Goal: Find specific page/section: Find specific page/section

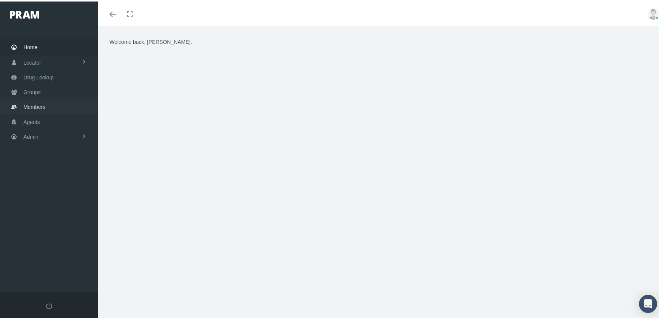
click at [18, 102] on link "Members" at bounding box center [49, 105] width 98 height 15
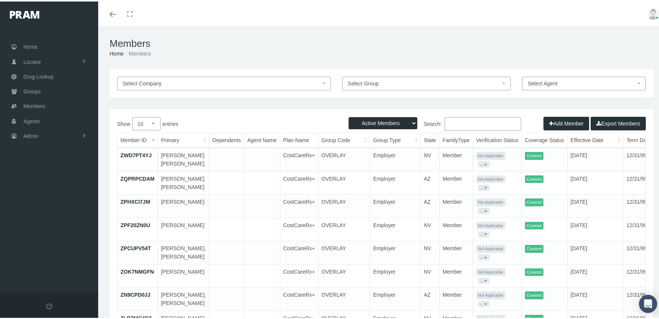
click at [378, 121] on select "Active Members Terminated Members Active & Terminated" at bounding box center [383, 122] width 69 height 12
select select "3"
click at [349, 116] on select "Active Members Terminated Members Active & Terminated" at bounding box center [383, 122] width 69 height 12
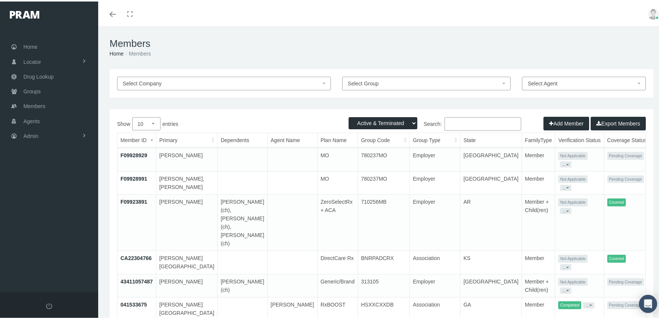
click at [470, 125] on input "Search:" at bounding box center [483, 123] width 77 height 14
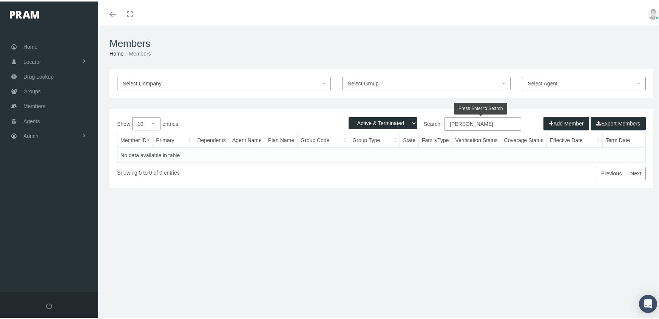
drag, startPoint x: 506, startPoint y: 123, endPoint x: 483, endPoint y: 122, distance: 23.5
click at [450, 124] on input "ALONSO, SASHA" at bounding box center [483, 123] width 77 height 14
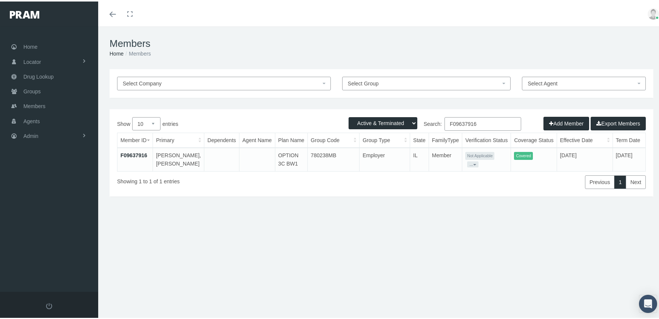
type input "F09637916"
click at [136, 154] on link "F09637916" at bounding box center [134, 154] width 27 height 6
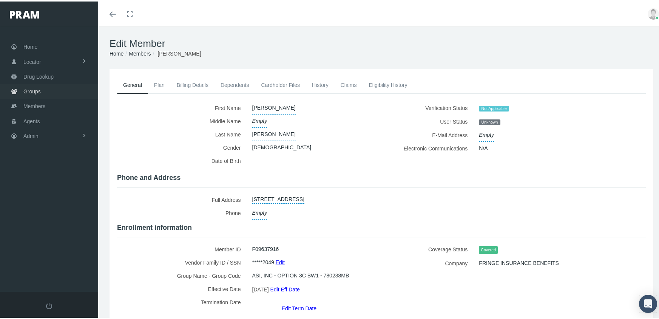
click at [29, 87] on span "Groups" at bounding box center [31, 90] width 17 height 14
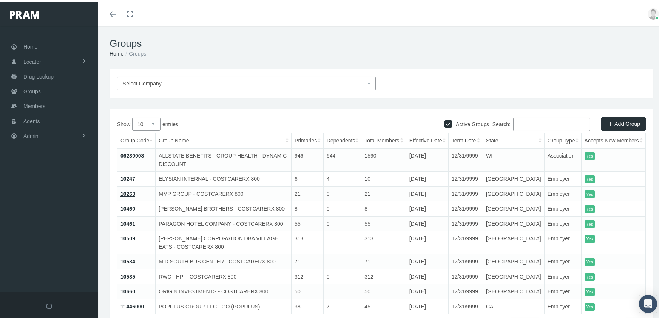
click at [541, 123] on input "Search:" at bounding box center [551, 123] width 77 height 14
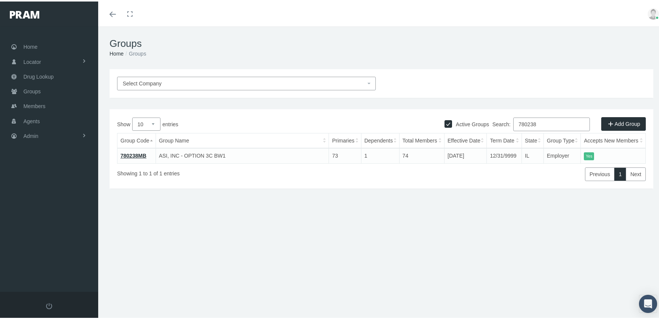
type input "780238"
click at [141, 151] on link "780238MB" at bounding box center [134, 154] width 26 height 6
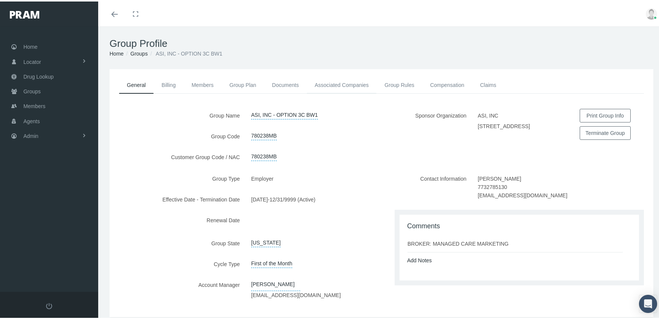
click at [323, 83] on link "Associated Companies" at bounding box center [342, 83] width 70 height 17
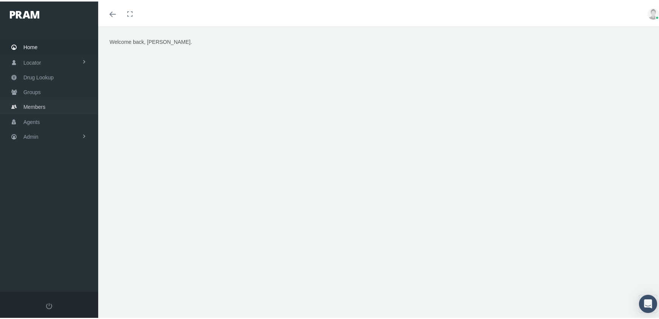
click at [33, 100] on span "Members" at bounding box center [34, 105] width 22 height 14
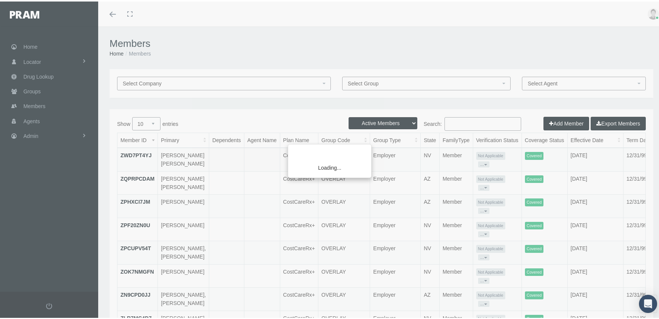
click at [383, 118] on div "Loading..." at bounding box center [329, 159] width 659 height 319
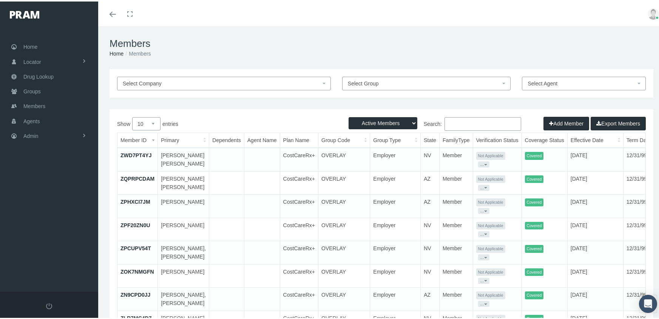
click at [383, 118] on select "Active Members Terminated Members Active & Terminated" at bounding box center [383, 122] width 69 height 12
select select "3"
click at [349, 116] on select "Active Members Terminated Members Active & Terminated" at bounding box center [383, 122] width 69 height 12
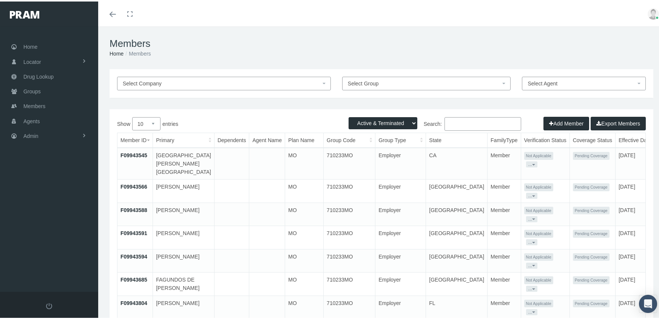
click at [453, 123] on input "Search:" at bounding box center [483, 123] width 77 height 14
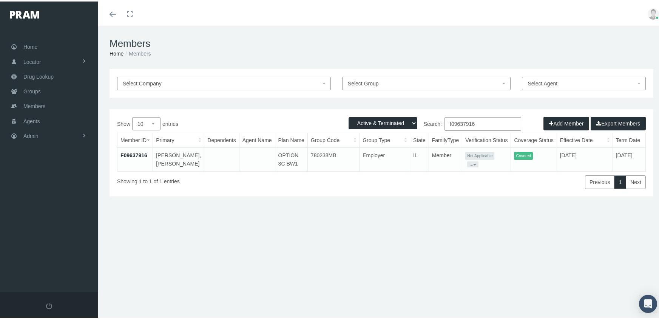
type input "f09637916"
